Goal: Obtain resource: Obtain resource

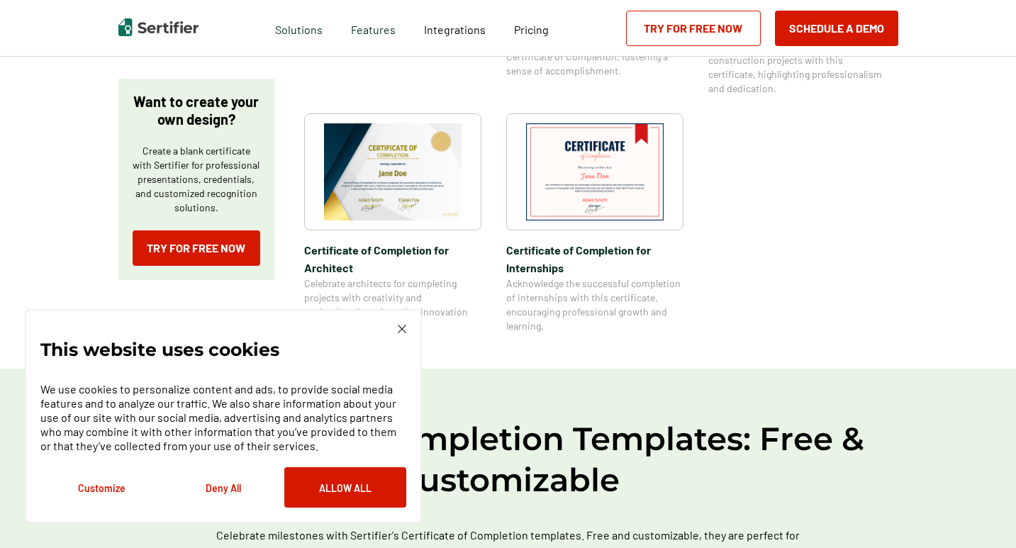
scroll to position [496, 0]
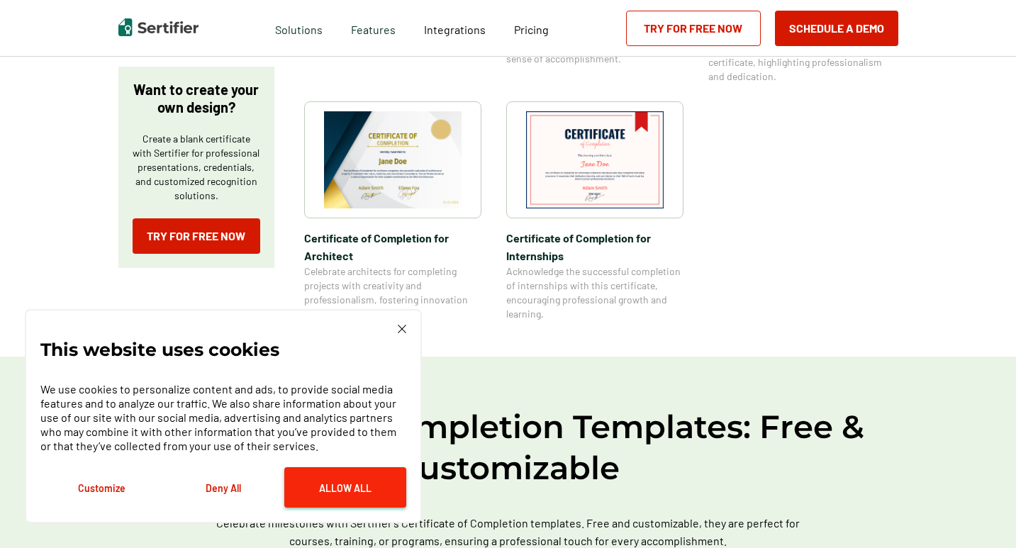
click at [370, 488] on button "Allow All" at bounding box center [345, 487] width 122 height 40
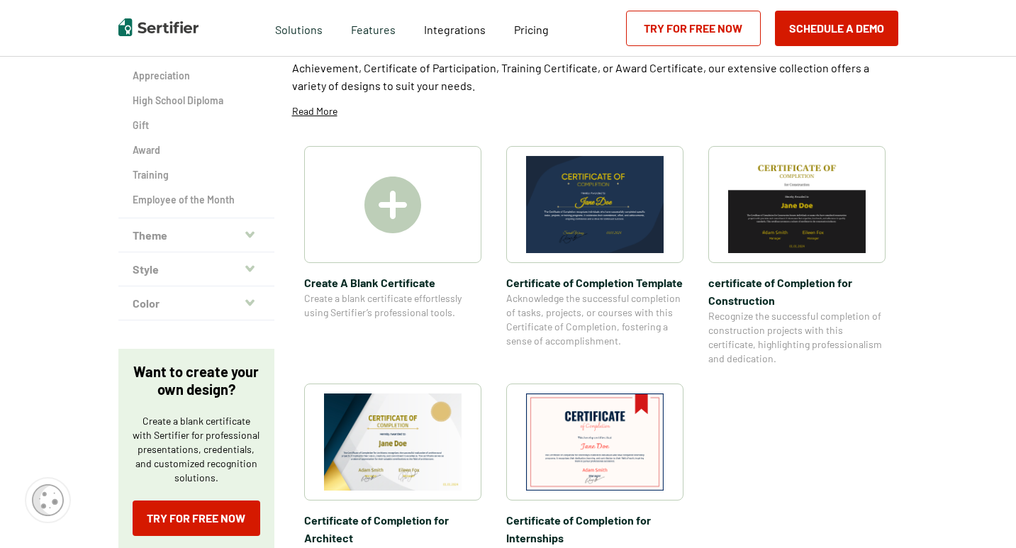
scroll to position [213, 0]
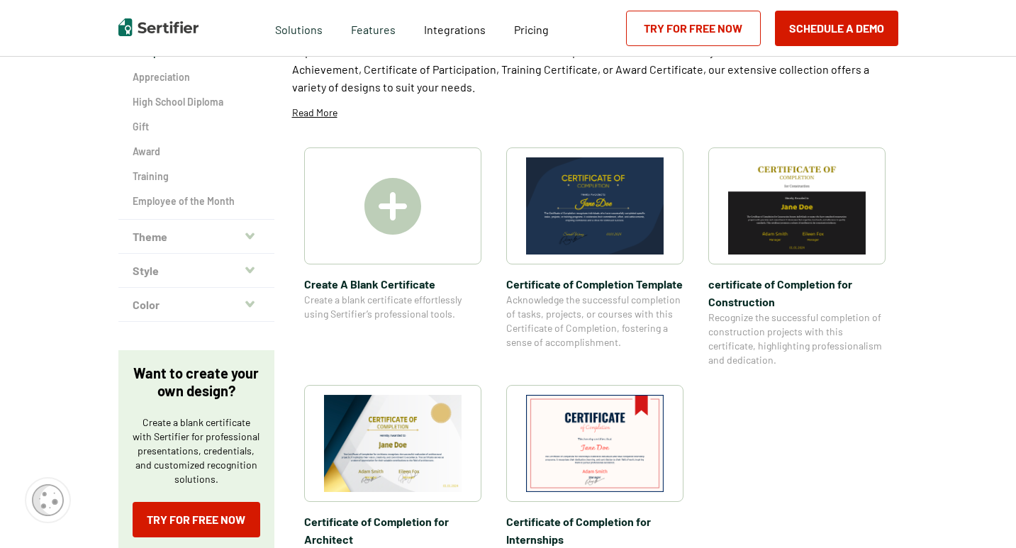
click at [586, 432] on img at bounding box center [595, 443] width 138 height 97
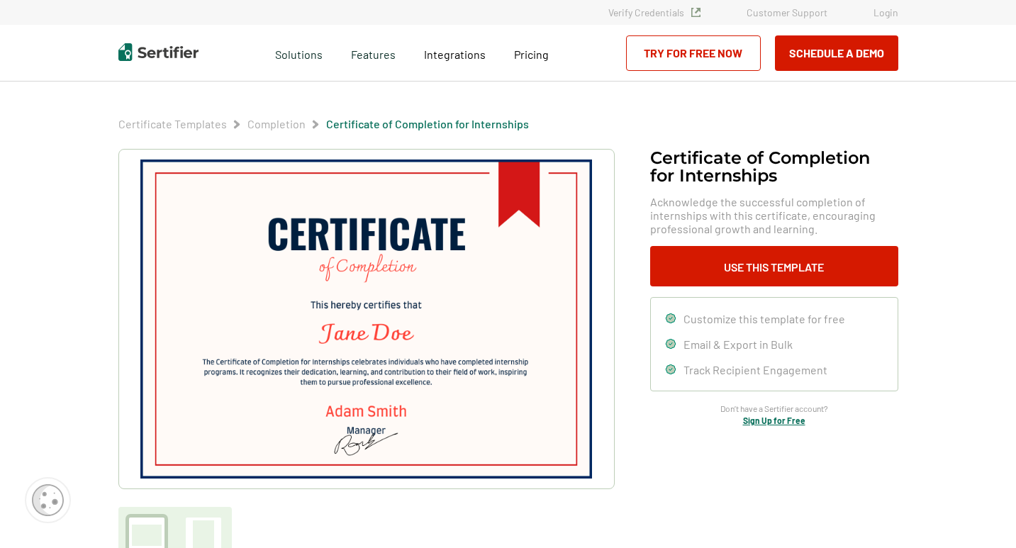
click at [423, 264] on img at bounding box center [365, 319] width 451 height 319
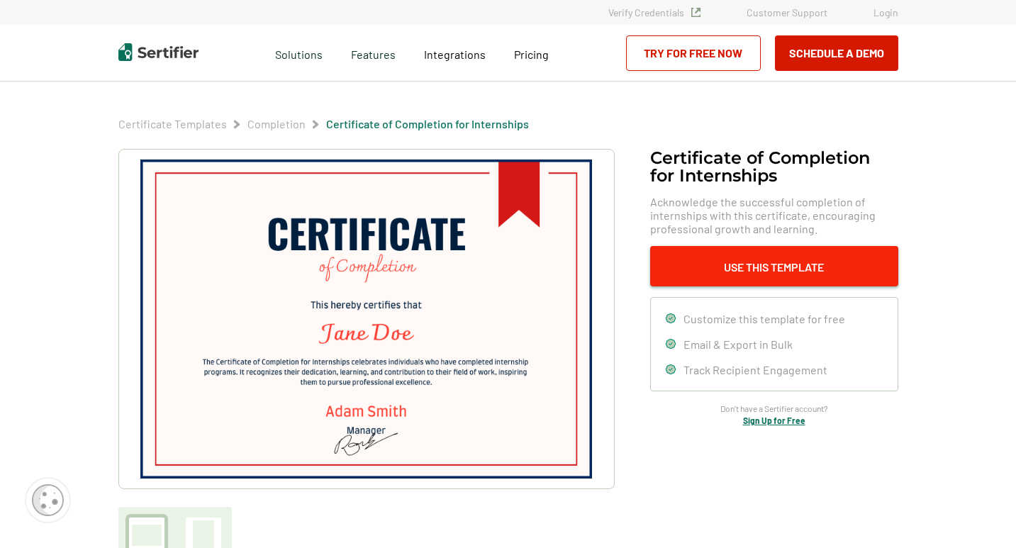
click at [705, 264] on button "Use This Template" at bounding box center [774, 266] width 248 height 40
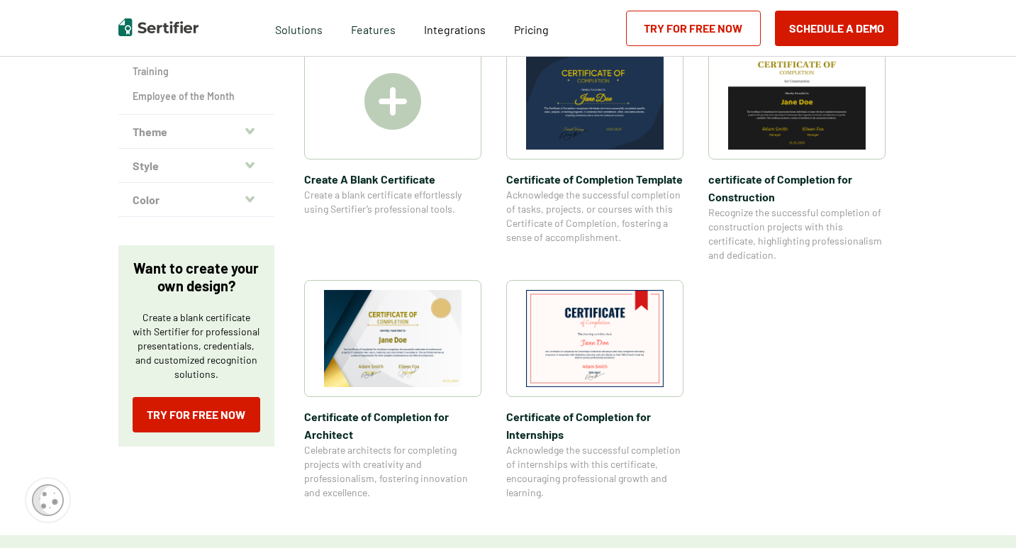
scroll to position [355, 0]
